Goal: Check status: Check status

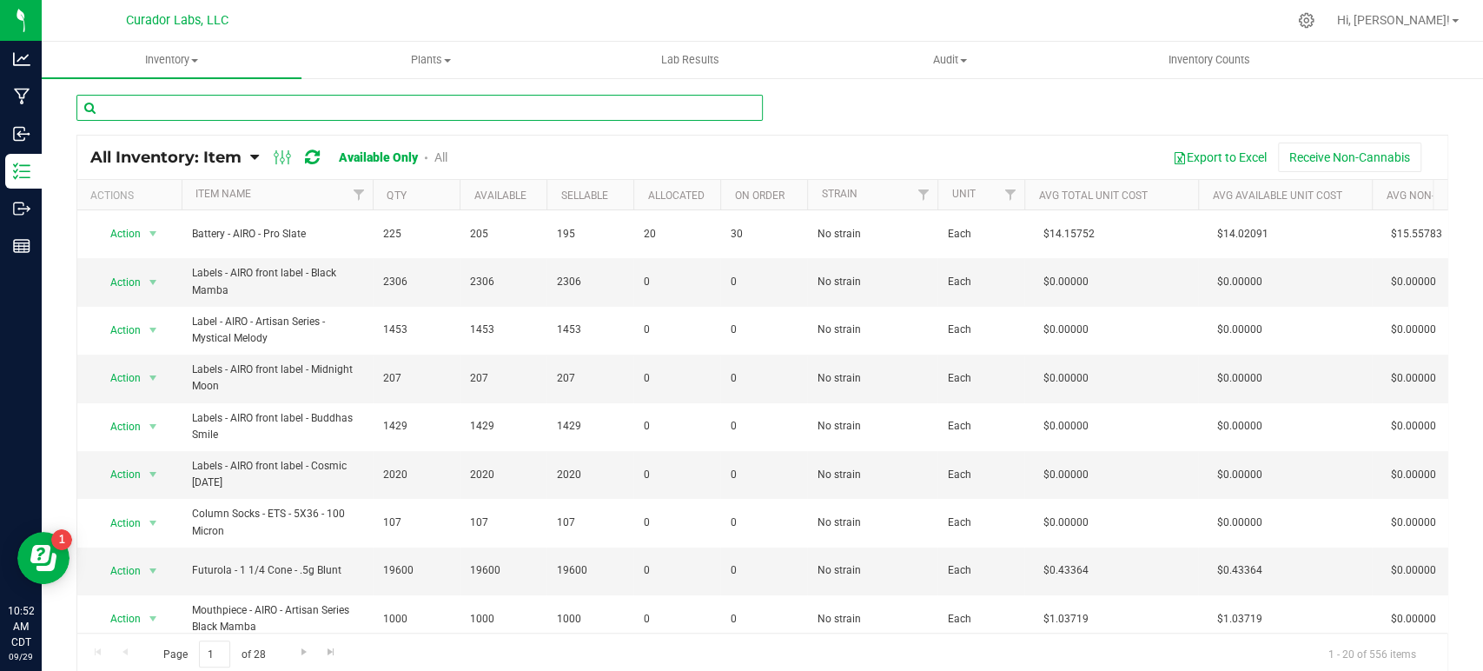
click at [209, 103] on input "text" at bounding box center [419, 108] width 687 height 26
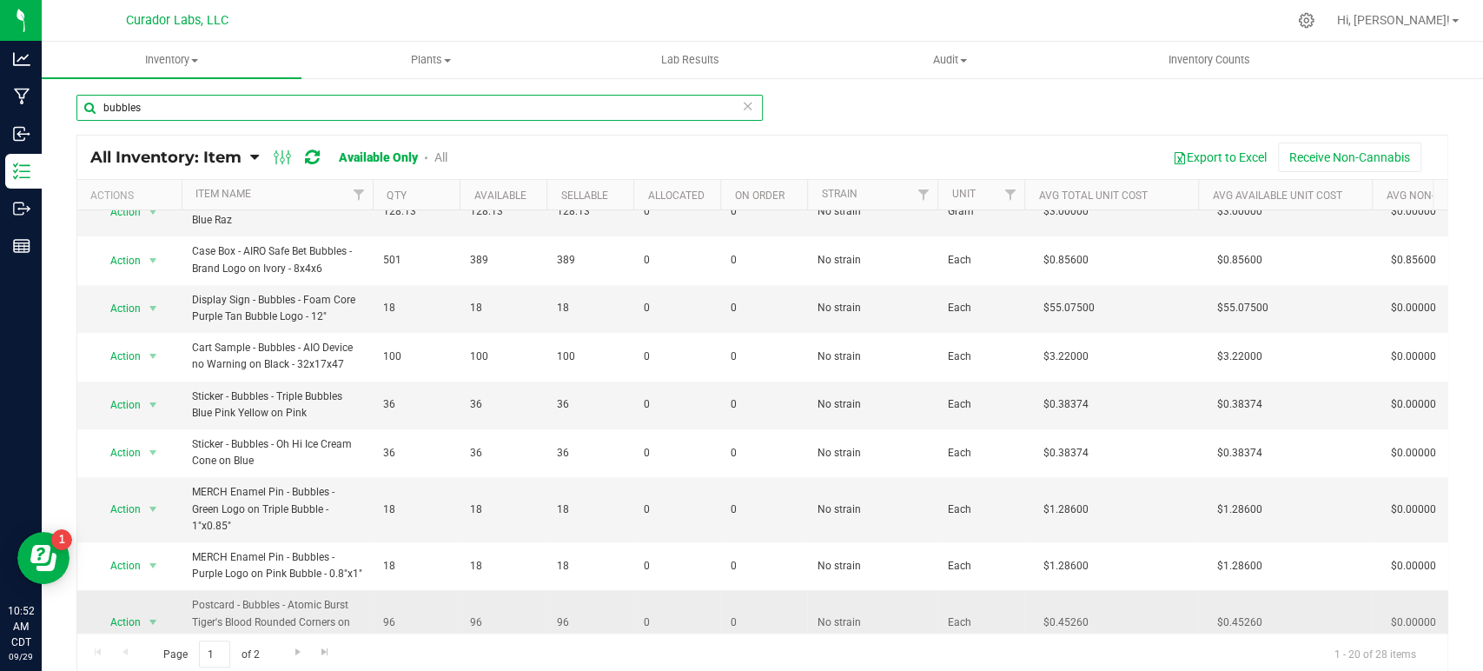
scroll to position [3, 0]
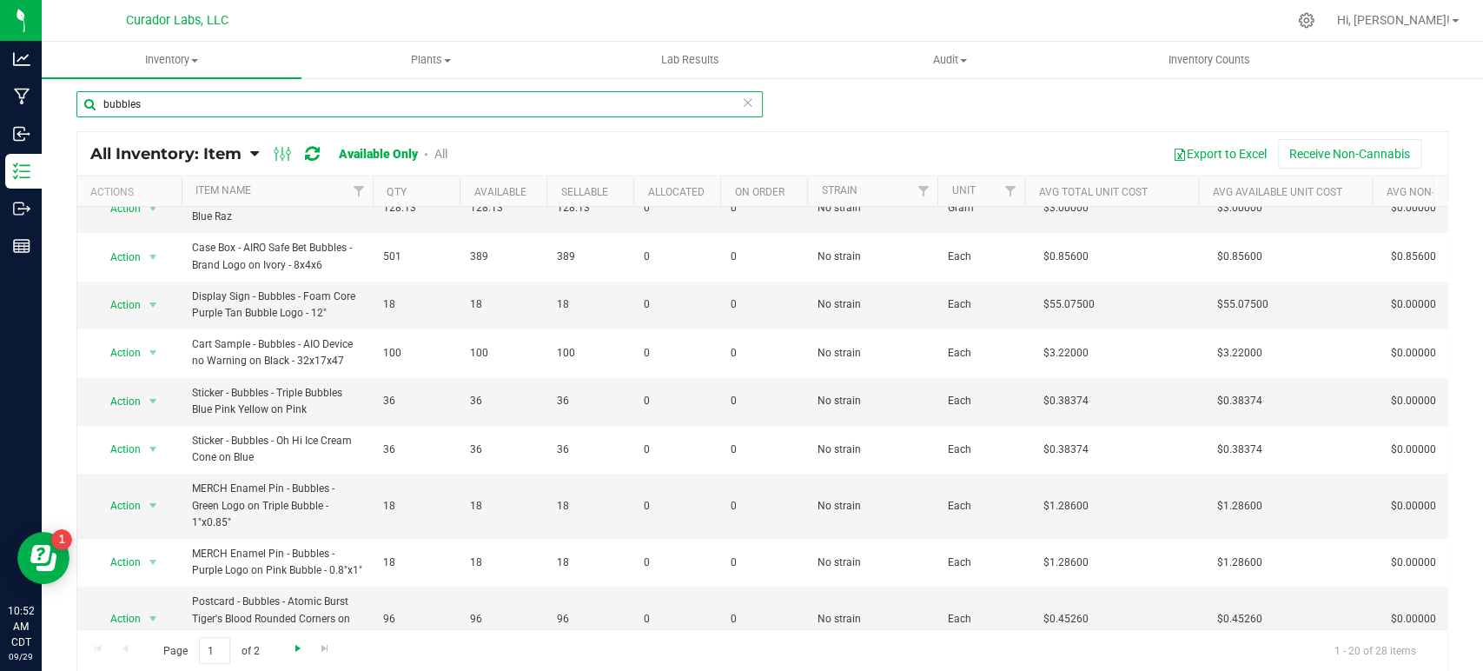
type input "bubbles"
click at [297, 648] on span "Go to the next page" at bounding box center [298, 648] width 14 height 14
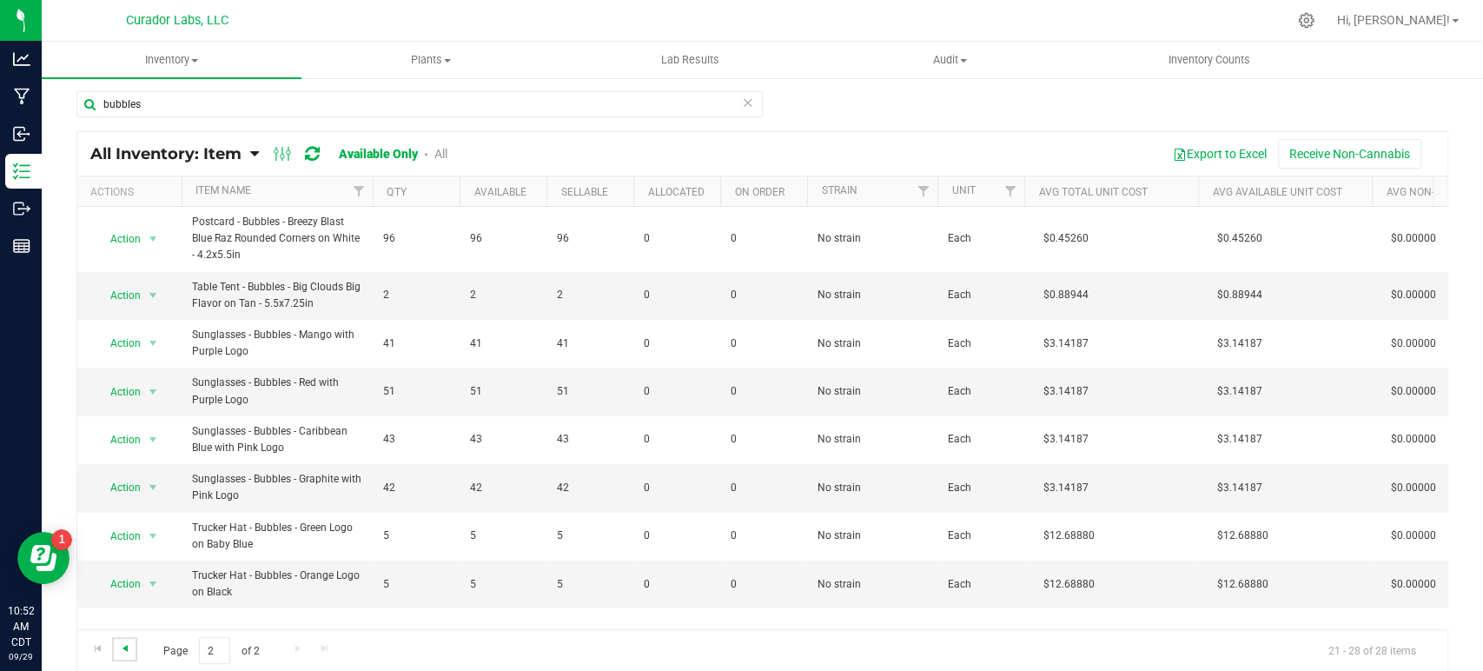
click at [123, 650] on span "Go to the previous page" at bounding box center [125, 648] width 14 height 14
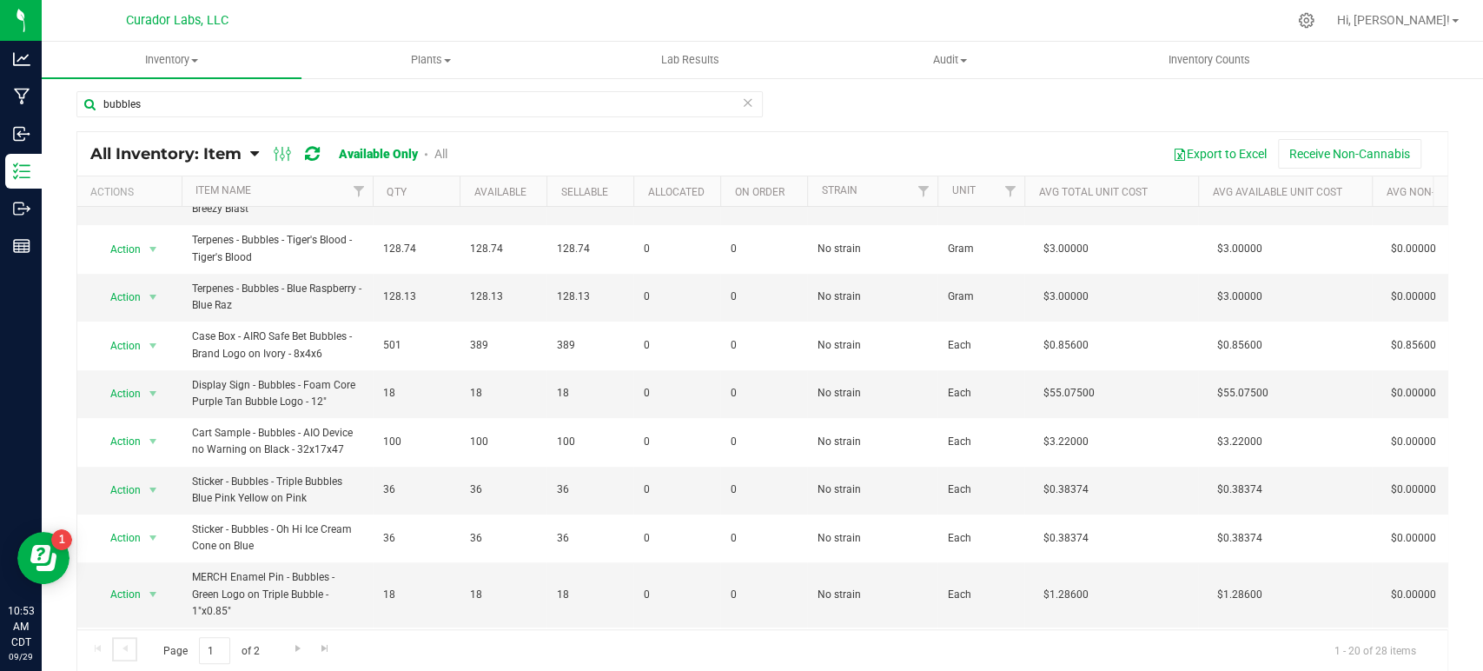
scroll to position [585, 0]
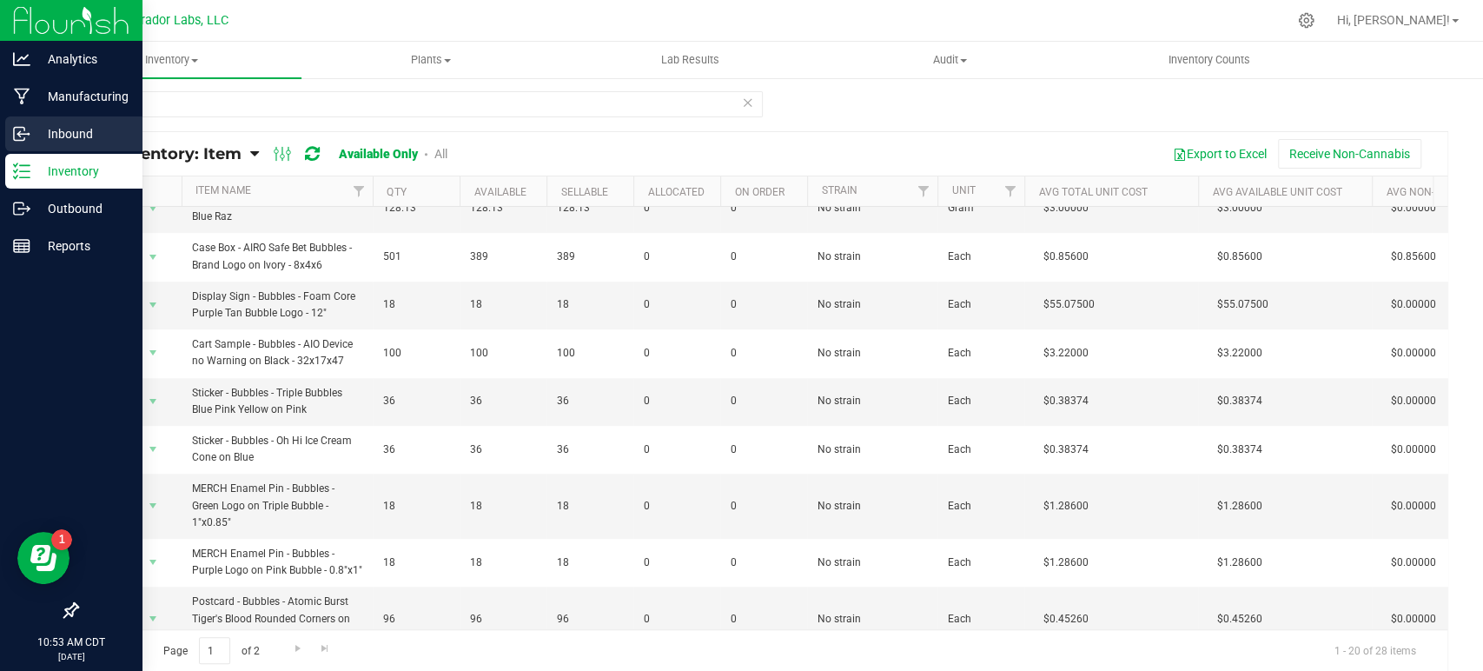
click at [36, 134] on p "Inbound" at bounding box center [82, 133] width 104 height 21
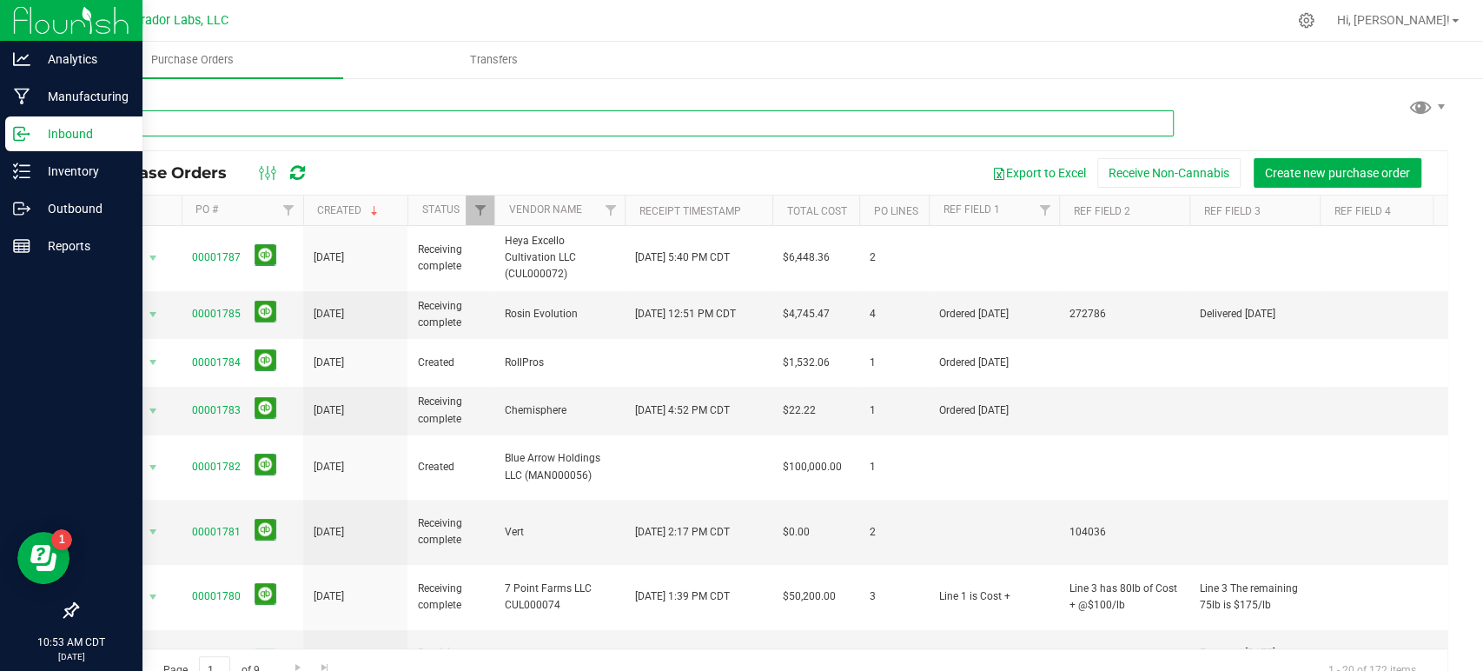
click at [227, 122] on input "text" at bounding box center [625, 123] width 1098 height 26
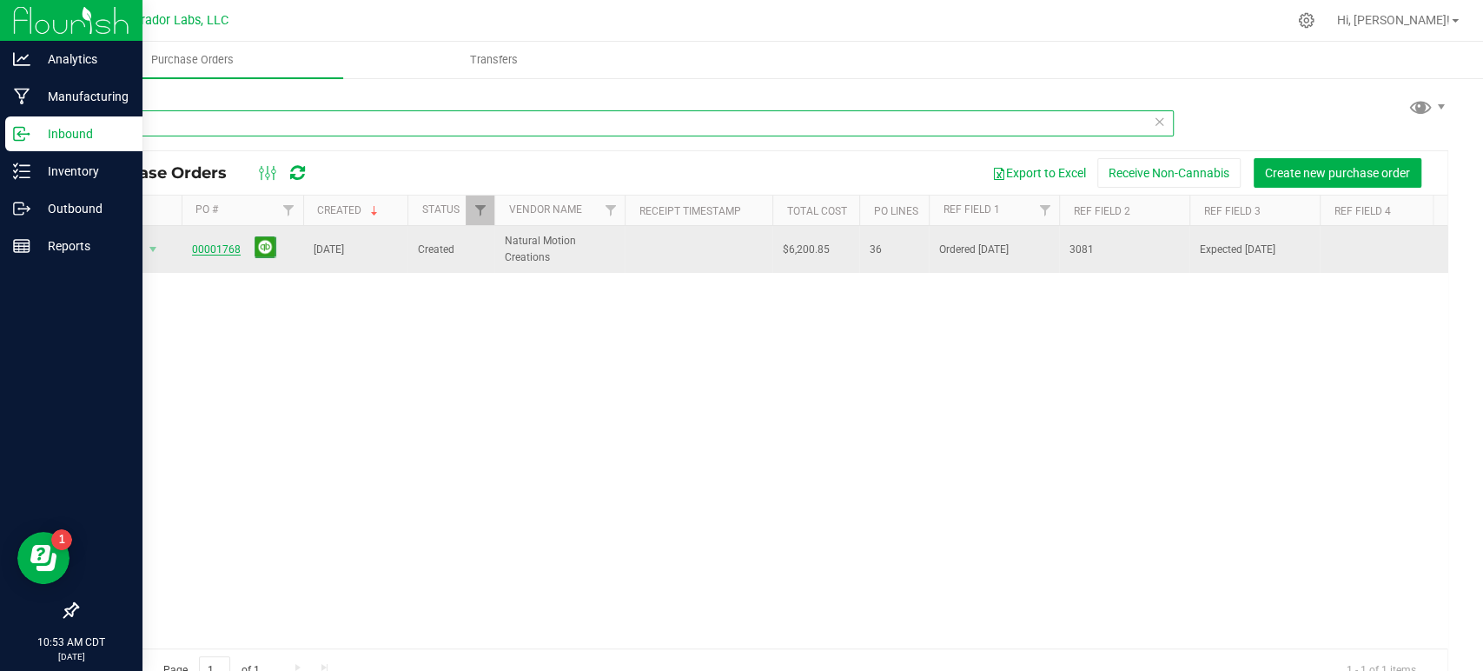
type input "natural"
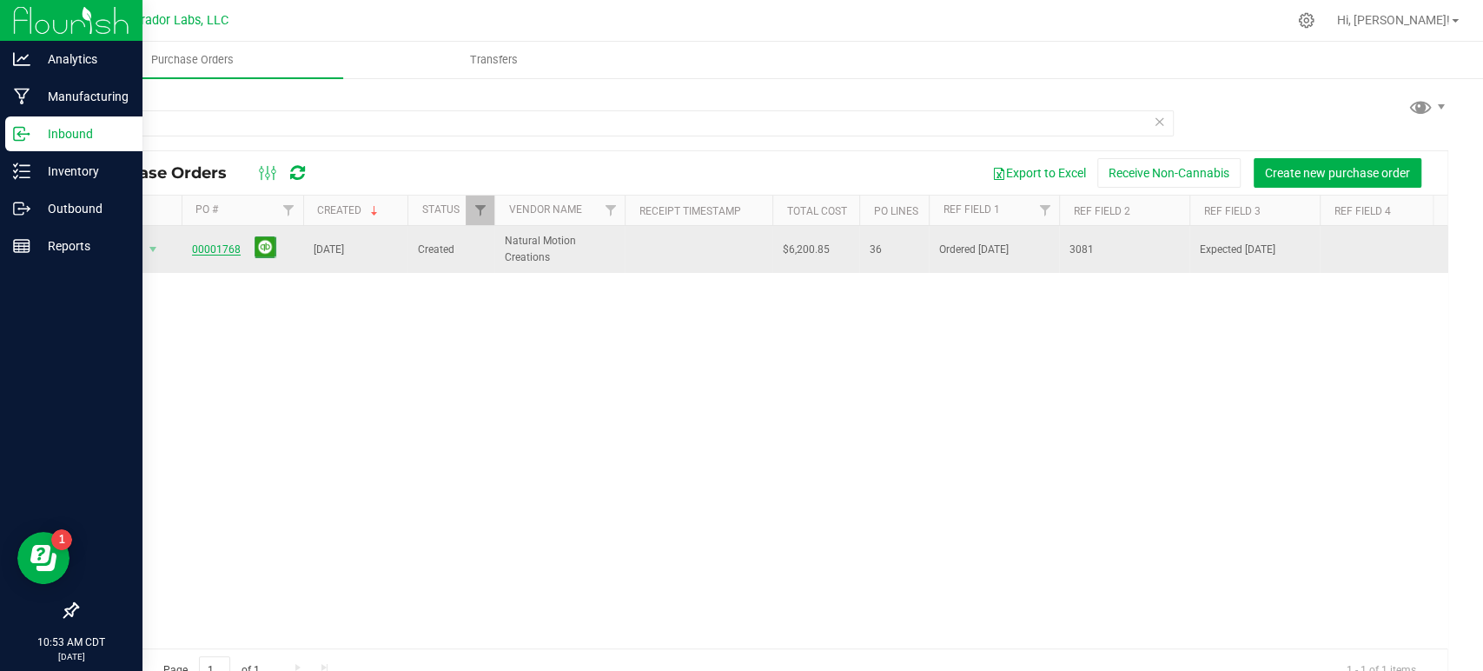
click at [213, 253] on link "00001768" at bounding box center [216, 249] width 49 height 12
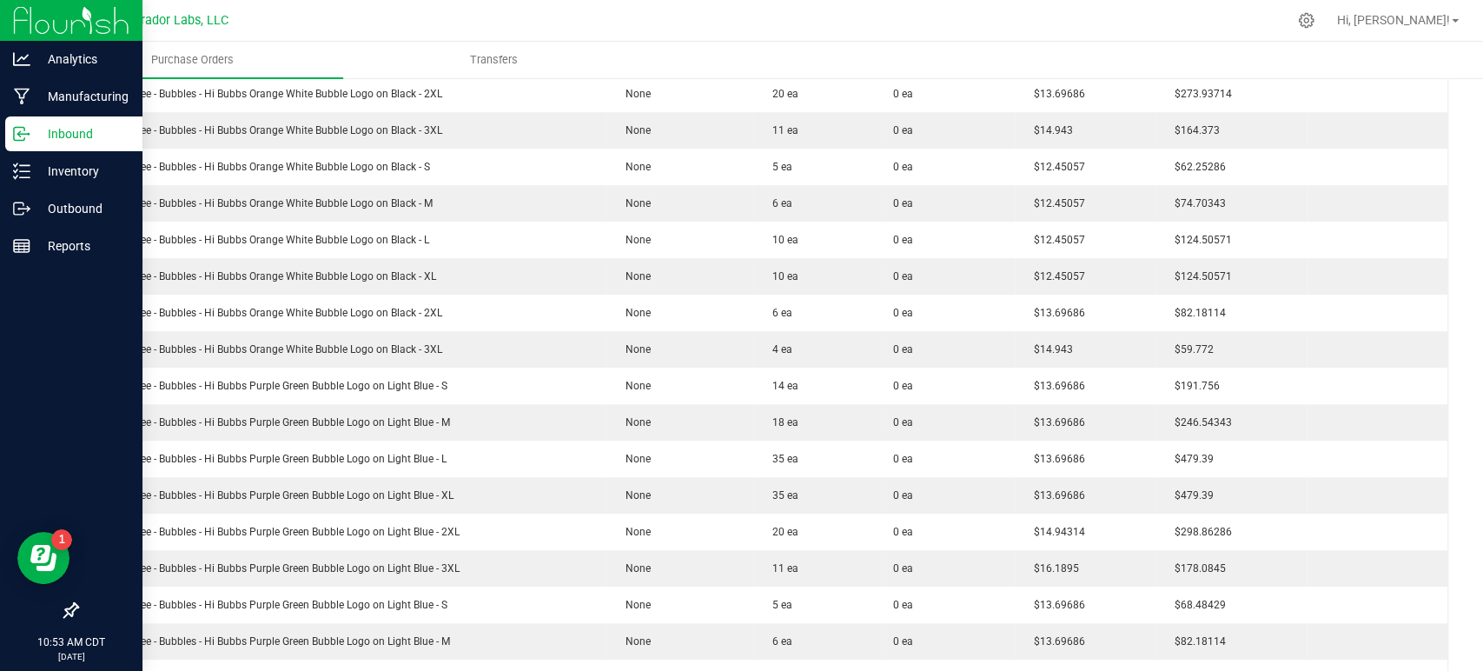
scroll to position [853, 0]
click at [57, 201] on p "Outbound" at bounding box center [82, 208] width 104 height 21
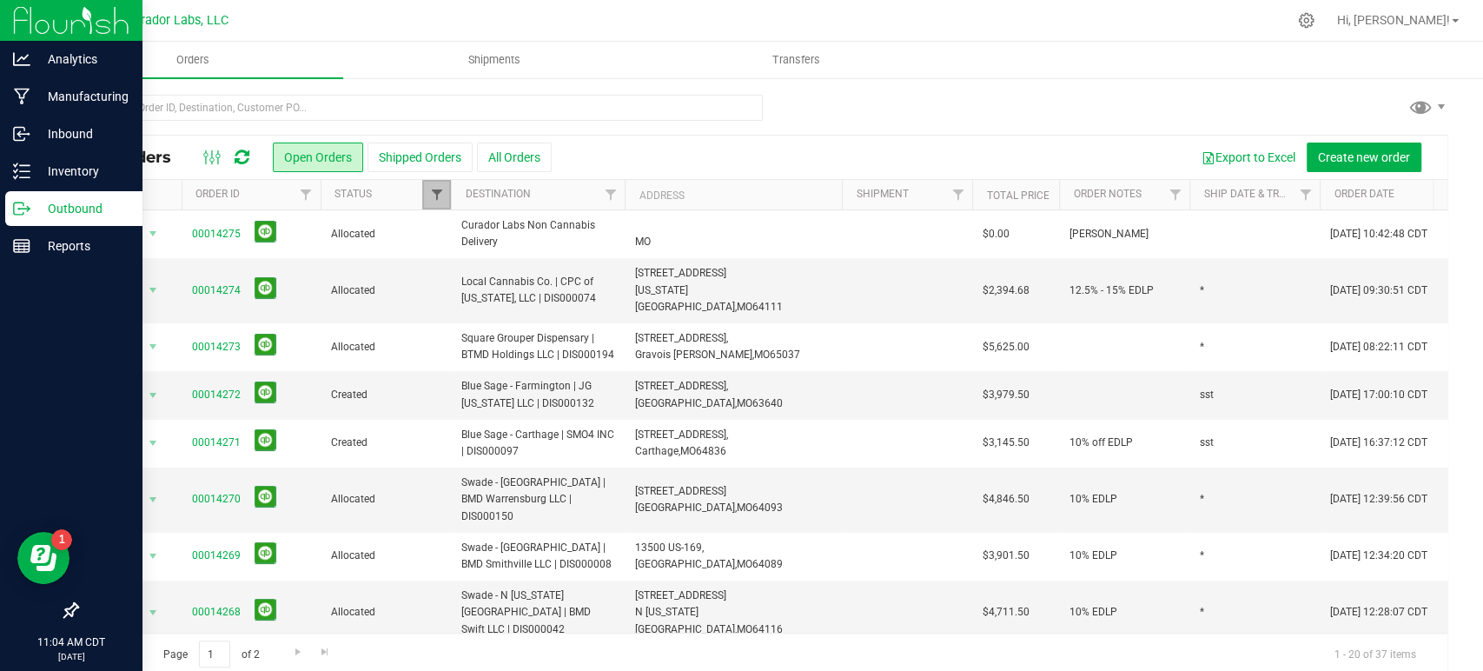
click at [431, 199] on span "Filter" at bounding box center [436, 195] width 14 height 14
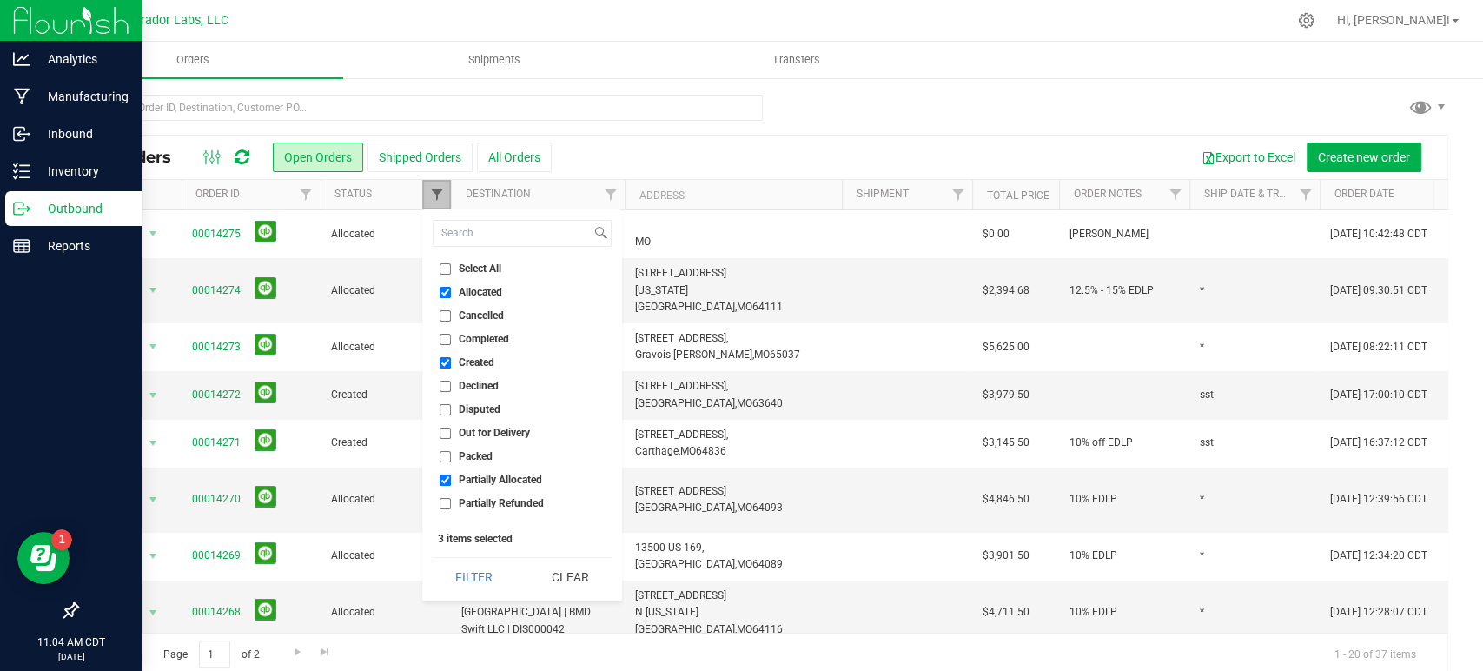
click at [431, 199] on span "Filter" at bounding box center [436, 195] width 14 height 14
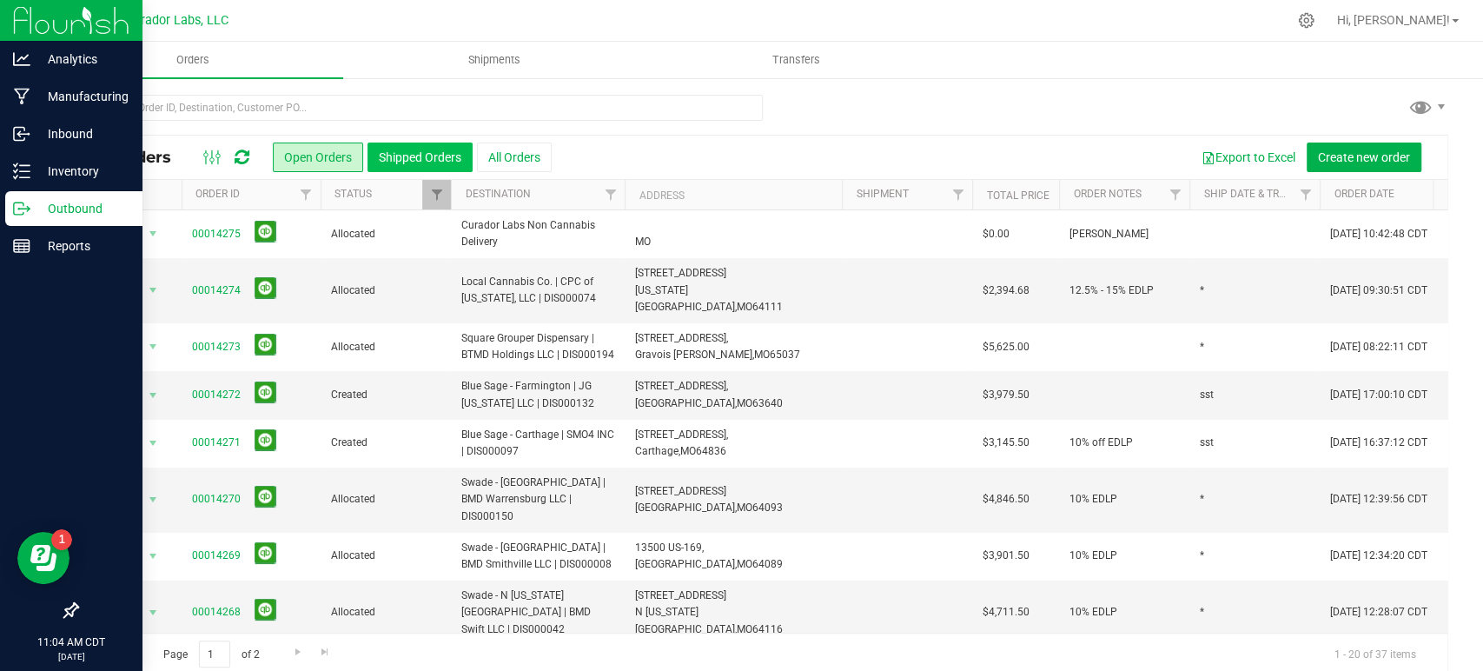
click at [407, 156] on button "Shipped Orders" at bounding box center [420, 158] width 105 height 30
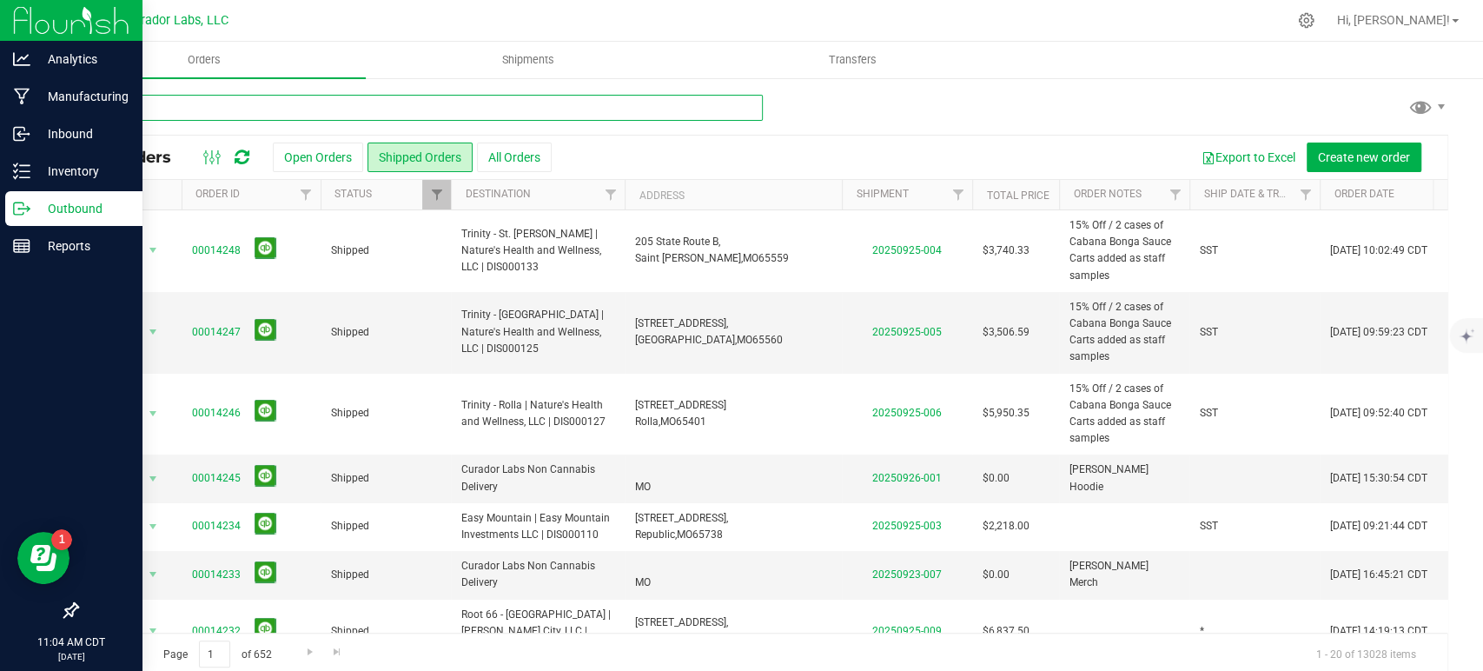
click at [654, 101] on input "text" at bounding box center [419, 108] width 687 height 26
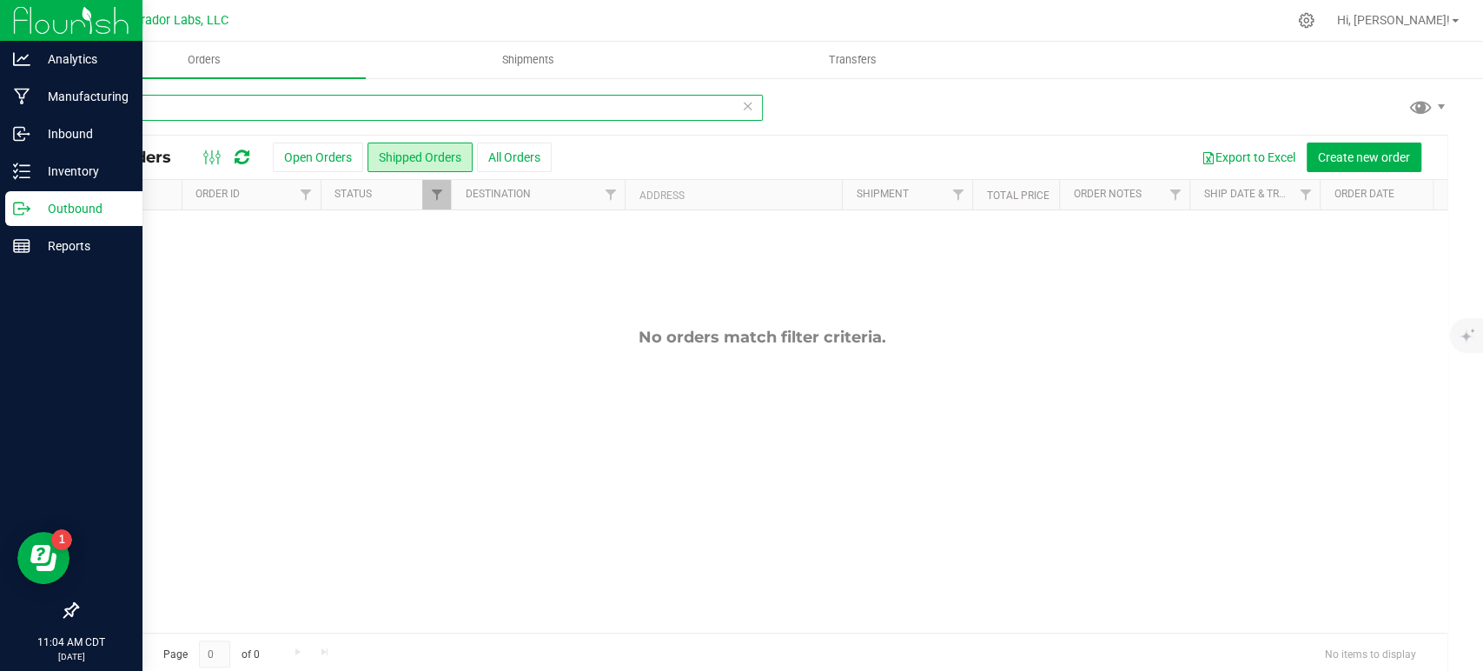
type input "h"
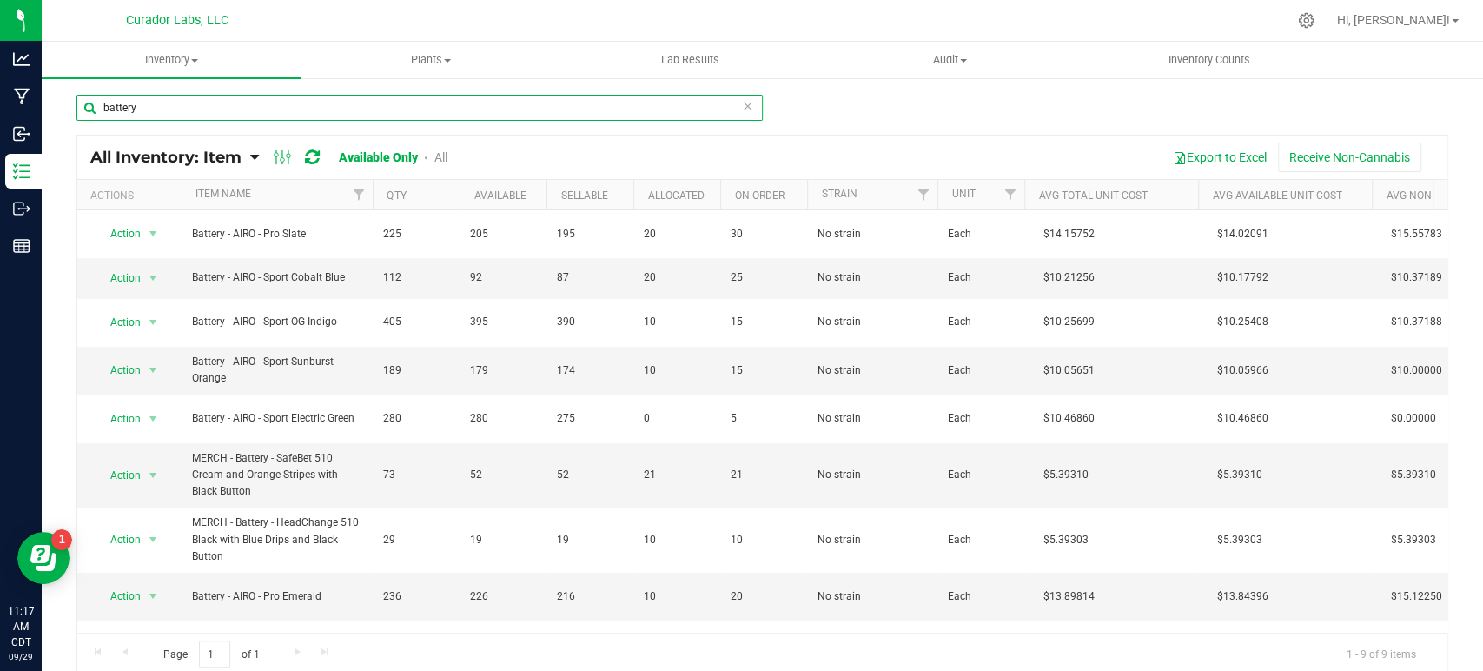
drag, startPoint x: 0, startPoint y: 0, endPoint x: 161, endPoint y: 102, distance: 190.2
click at [161, 102] on input "battery" at bounding box center [419, 108] width 687 height 26
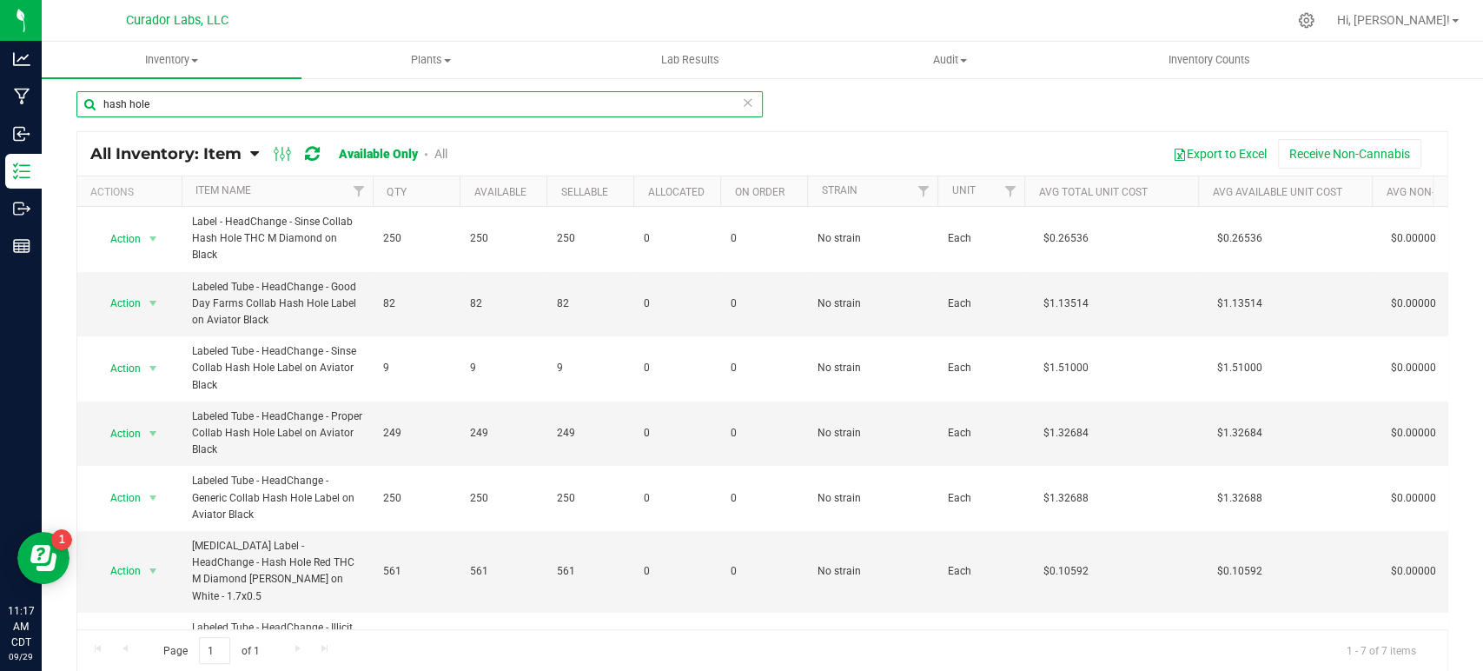
scroll to position [28, 0]
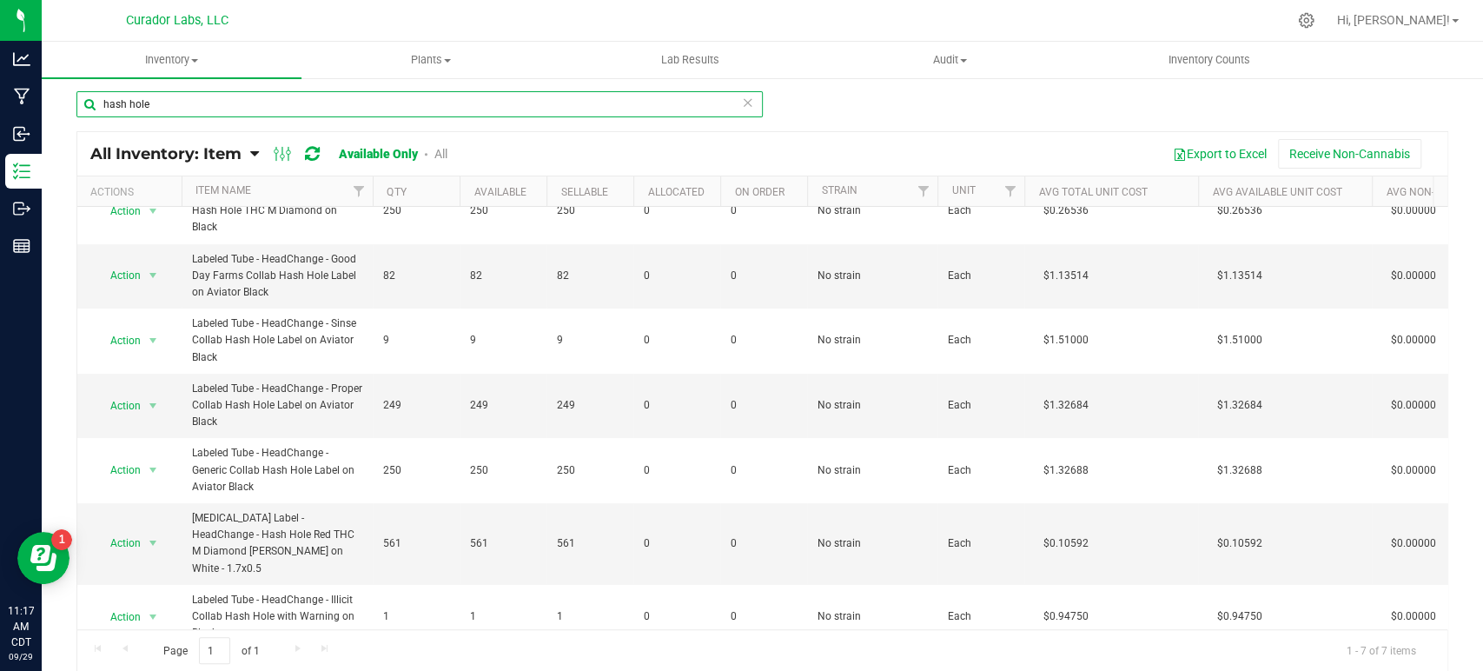
type input "hash hole"
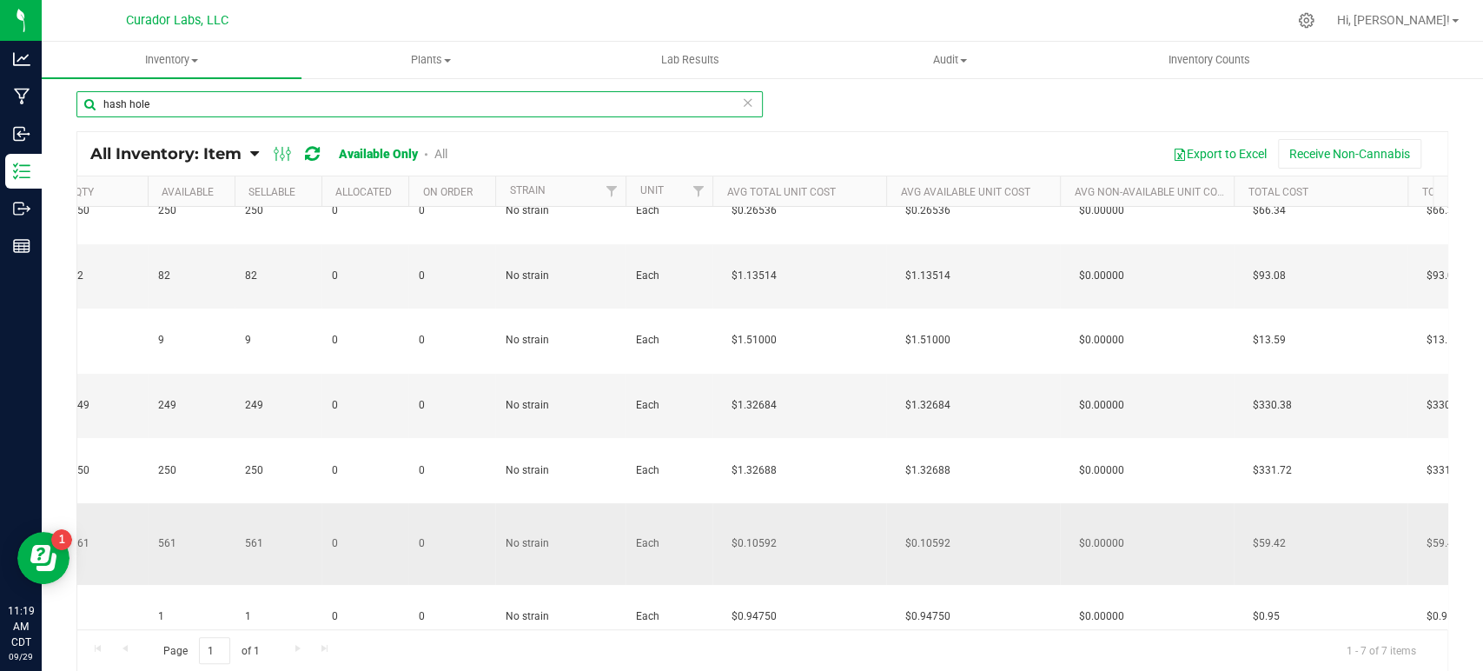
scroll to position [0, 0]
